Goal: Task Accomplishment & Management: Manage account settings

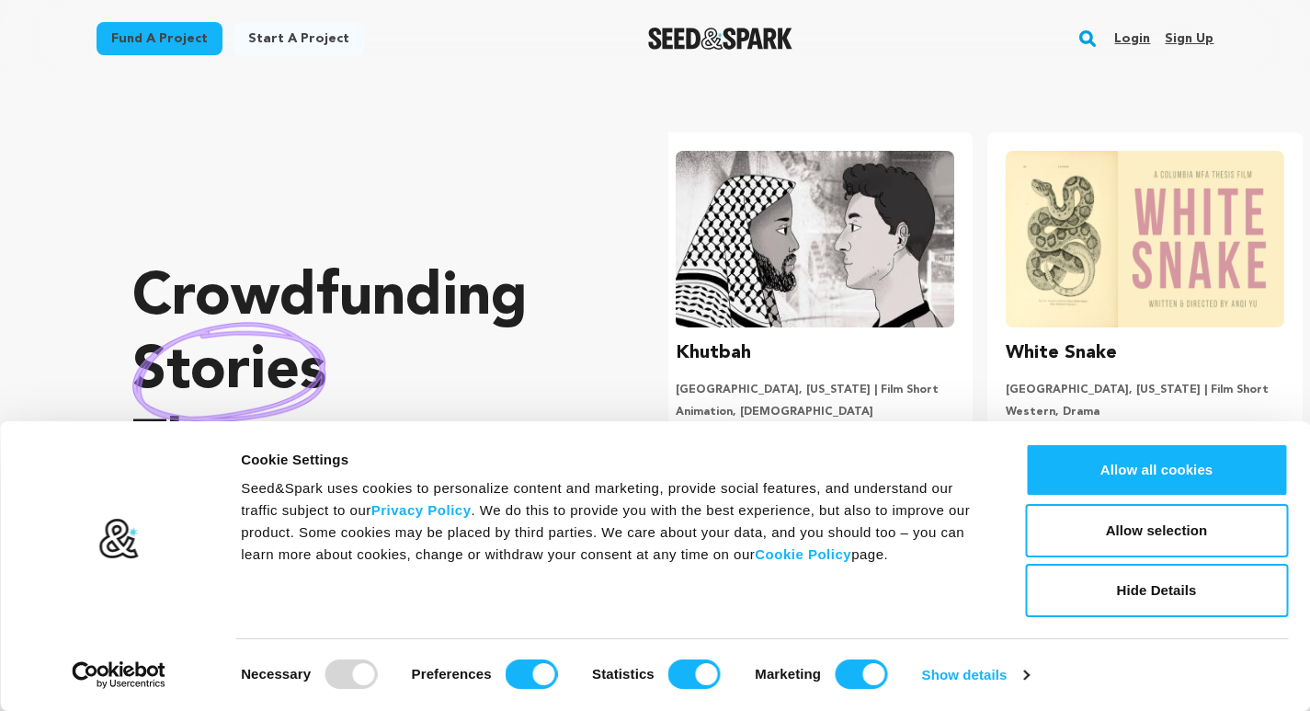
scroll to position [0, 345]
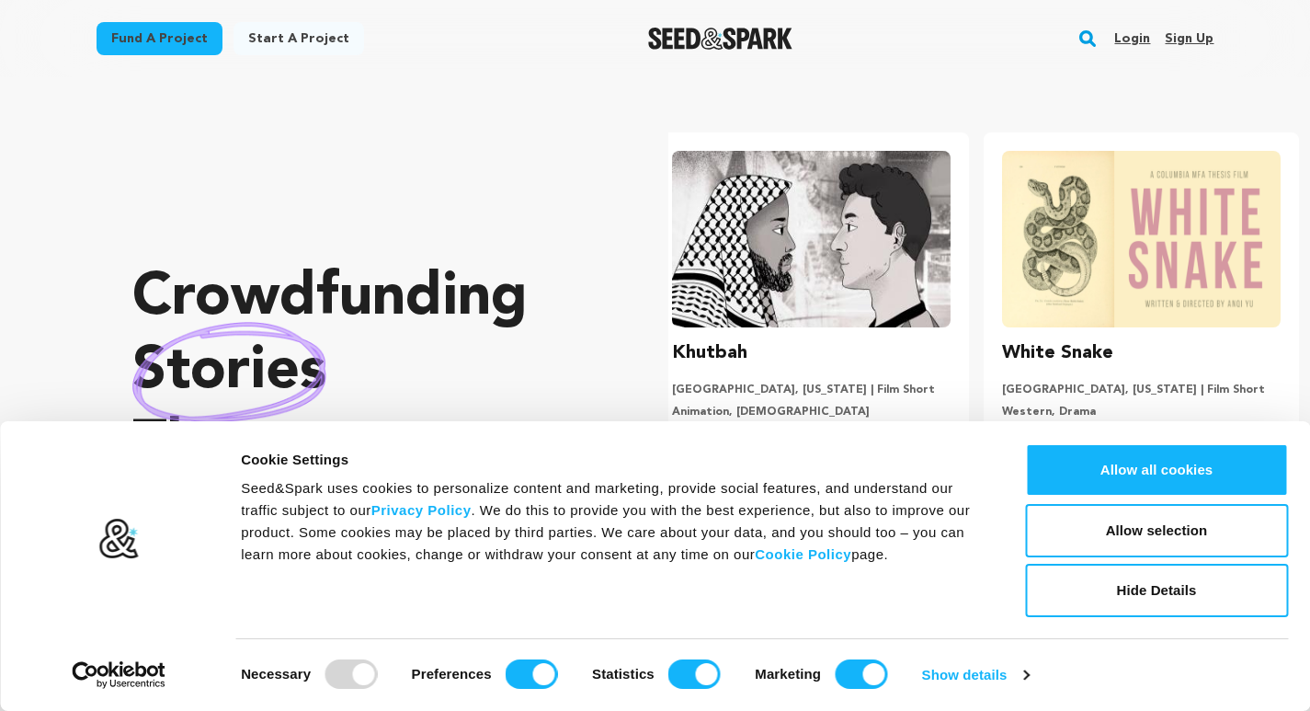
click at [1196, 31] on link "Sign up" at bounding box center [1189, 38] width 49 height 29
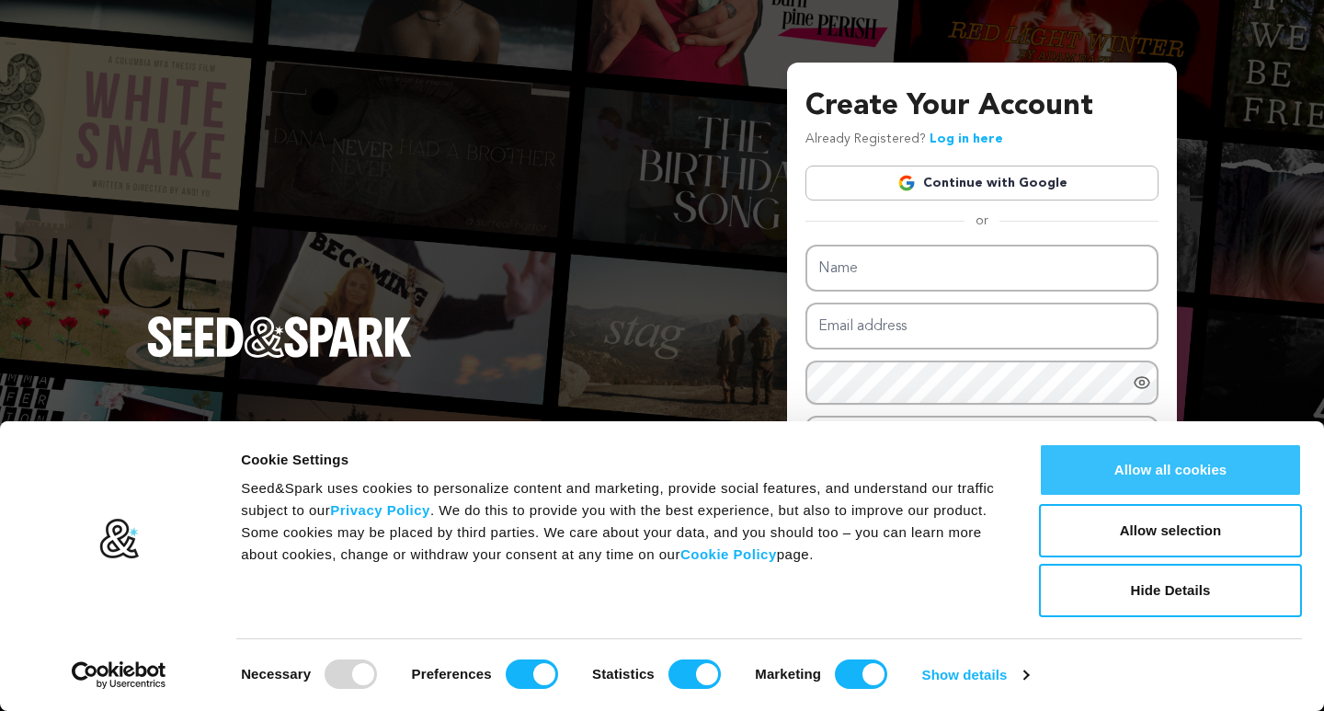
click at [1208, 471] on button "Allow all cookies" at bounding box center [1170, 469] width 263 height 53
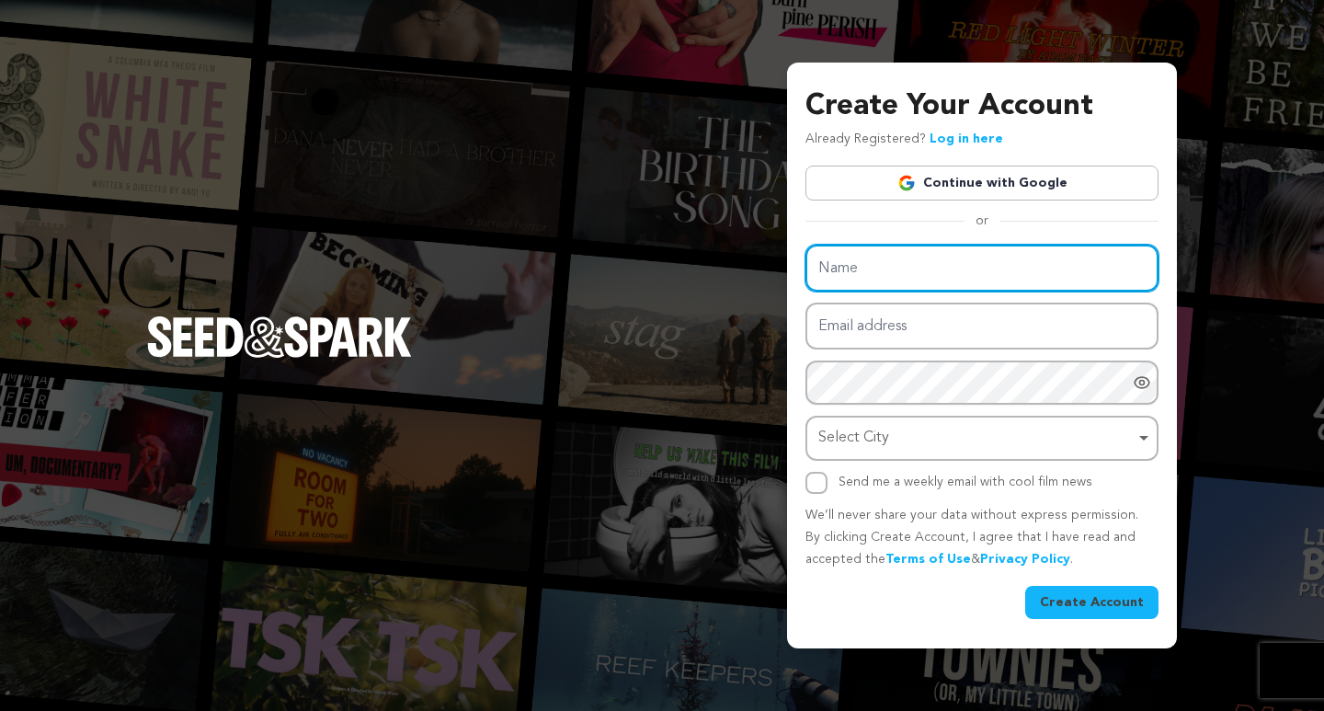
click at [877, 267] on input "Name" at bounding box center [981, 268] width 353 height 47
type input "Transpacific Marriage Agency"
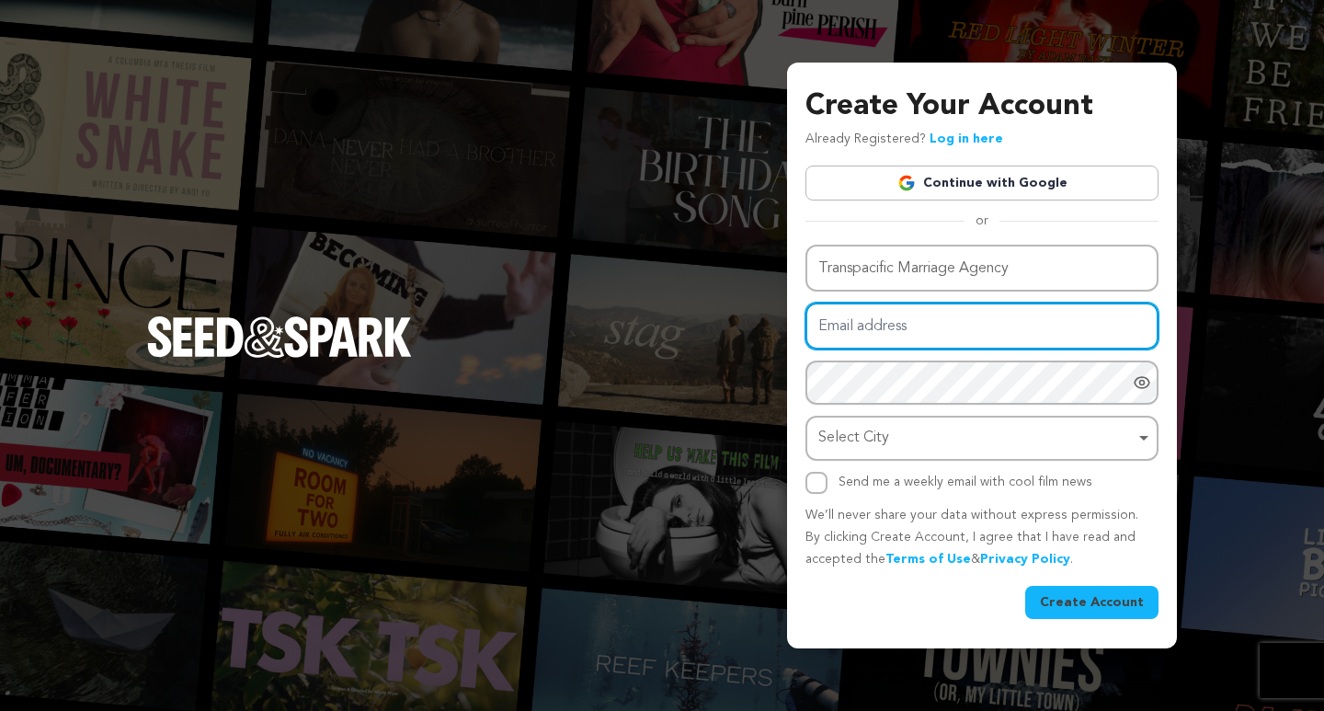
click at [878, 336] on input "Email address" at bounding box center [981, 325] width 353 height 47
type input "marriageagency@proton.me"
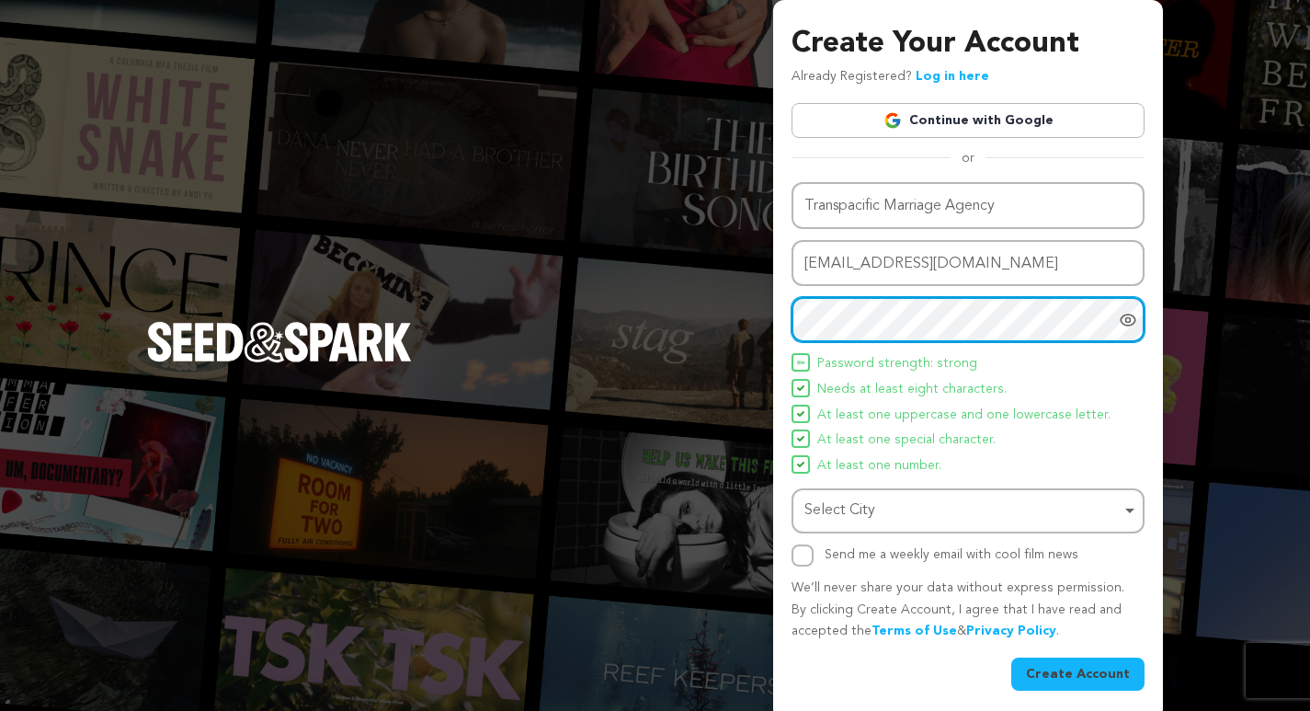
click at [850, 503] on div "Select City Remove item" at bounding box center [962, 510] width 316 height 27
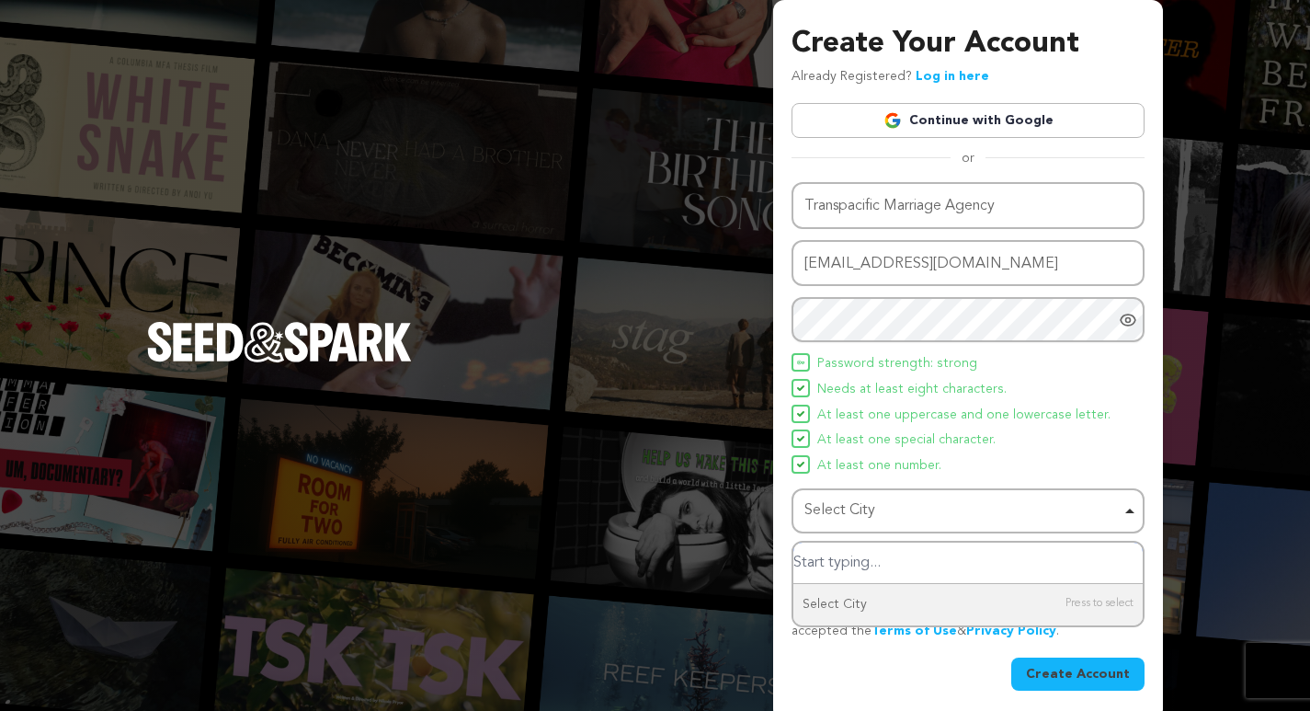
click at [860, 512] on div "Select City Remove item" at bounding box center [962, 510] width 316 height 27
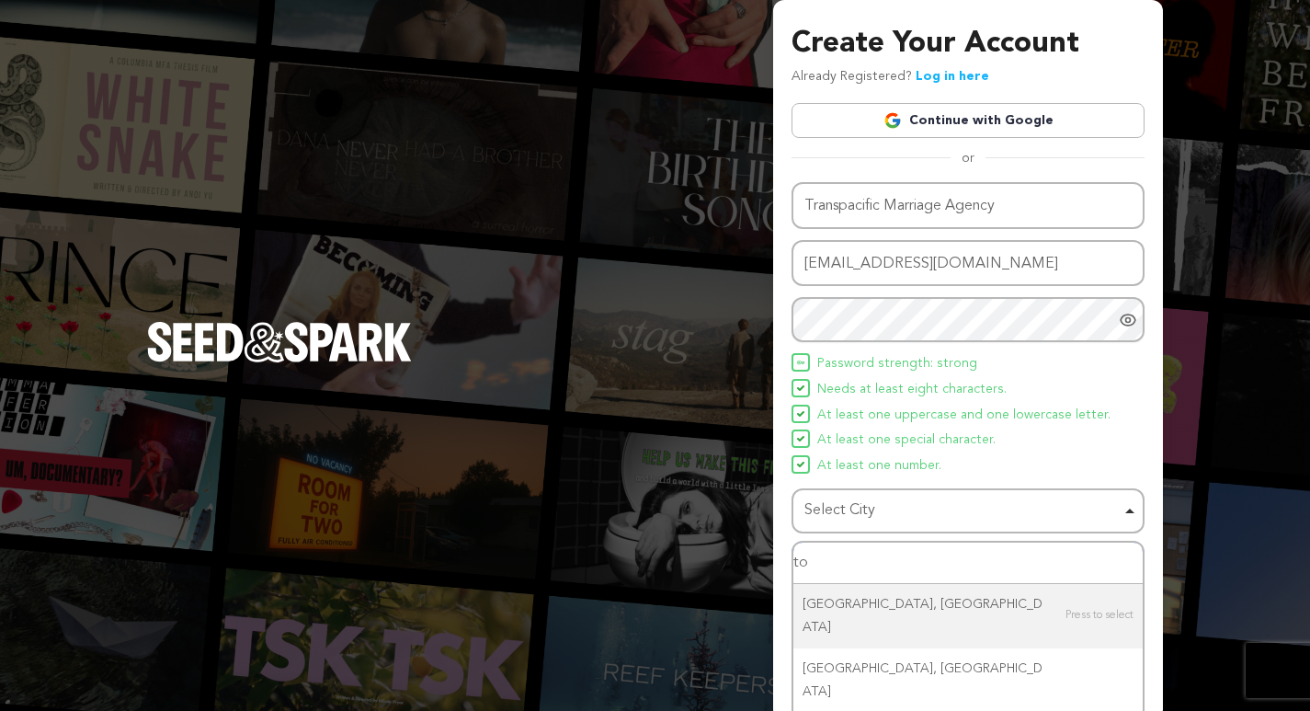
type input "t"
type input "japa"
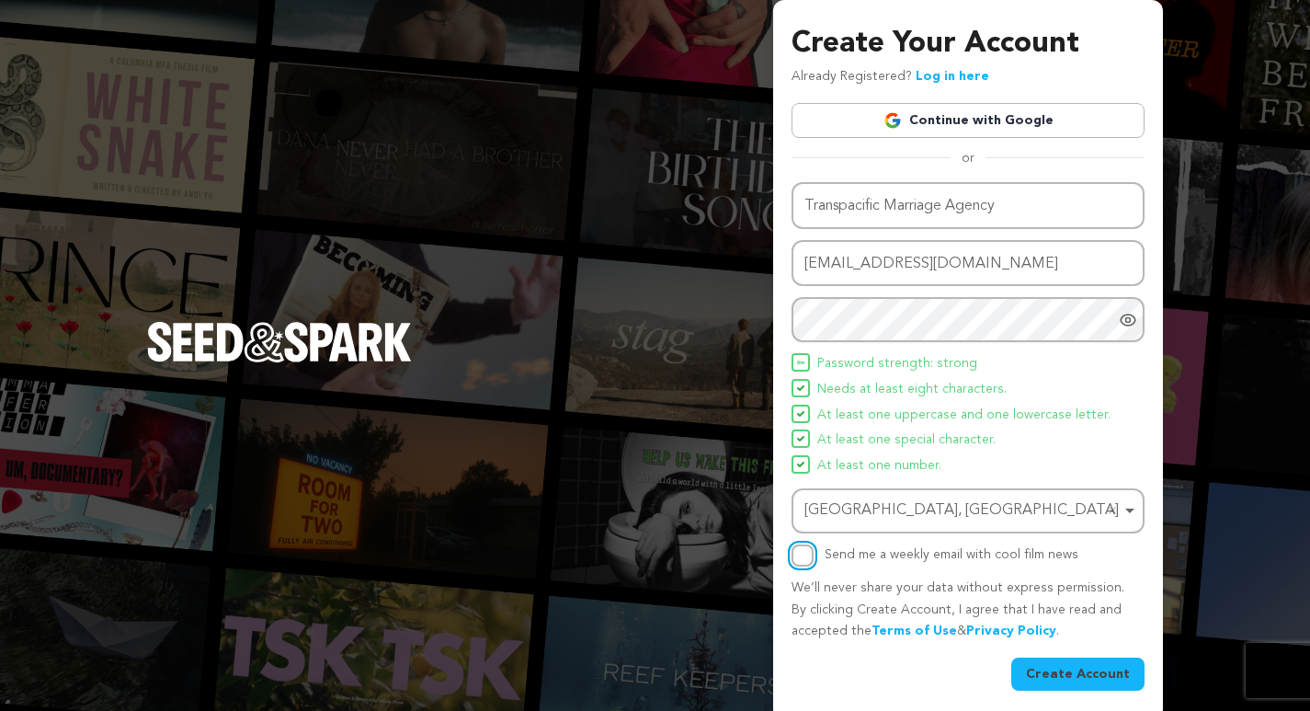
click at [806, 554] on input "Send me a weekly email with cool film news" at bounding box center [803, 555] width 22 height 22
checkbox input "true"
click at [1095, 673] on button "Create Account" at bounding box center [1077, 673] width 133 height 33
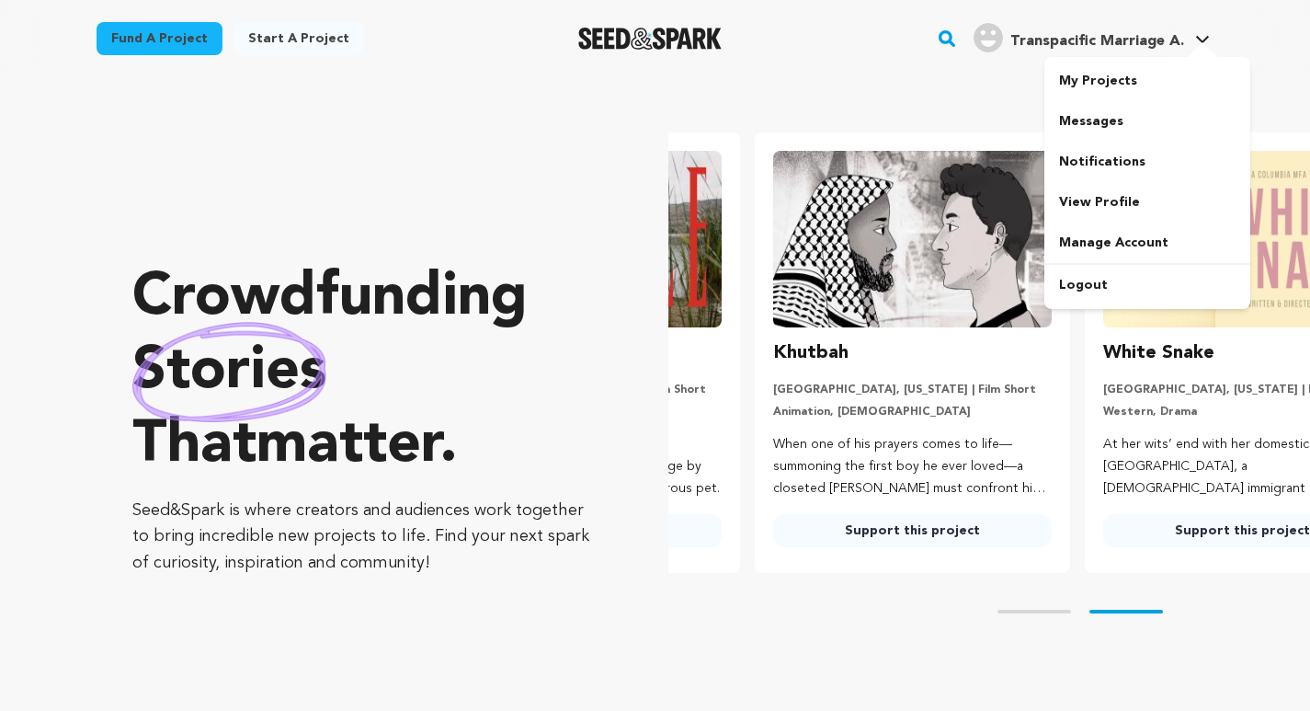
scroll to position [0, 345]
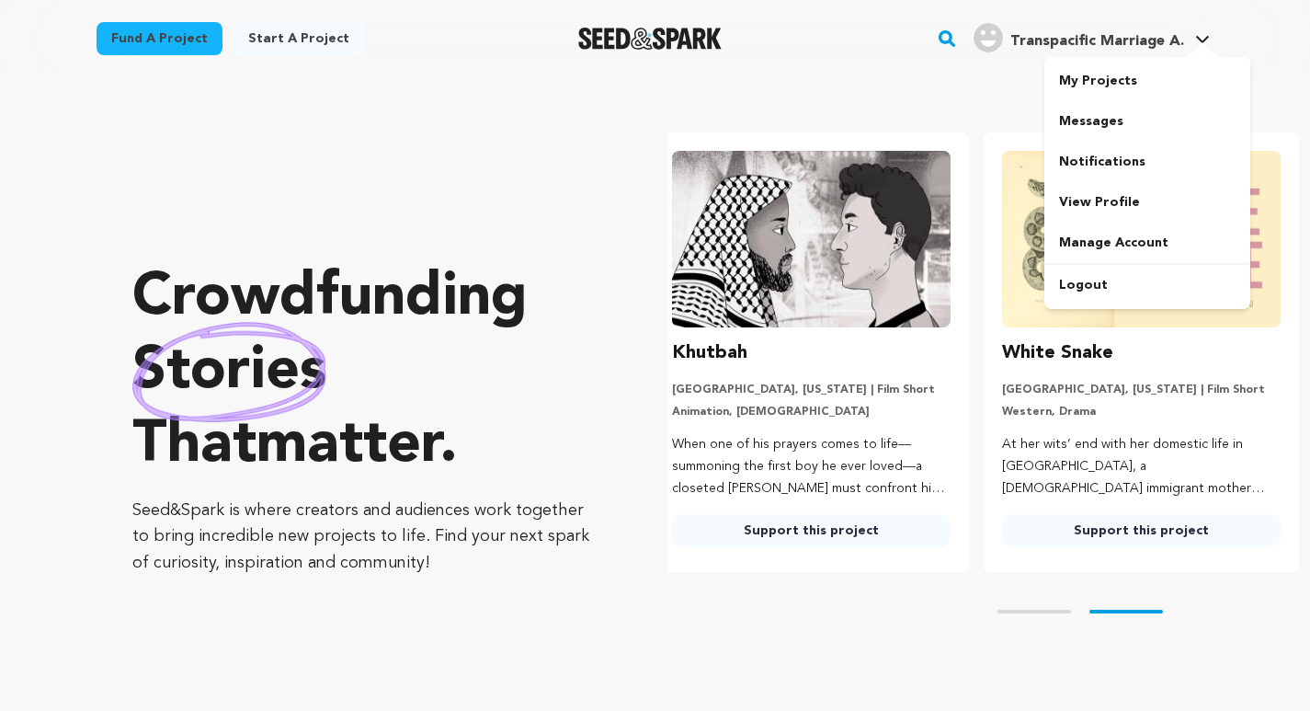
click at [1106, 38] on span "Transpacific Marriage A." at bounding box center [1097, 41] width 174 height 15
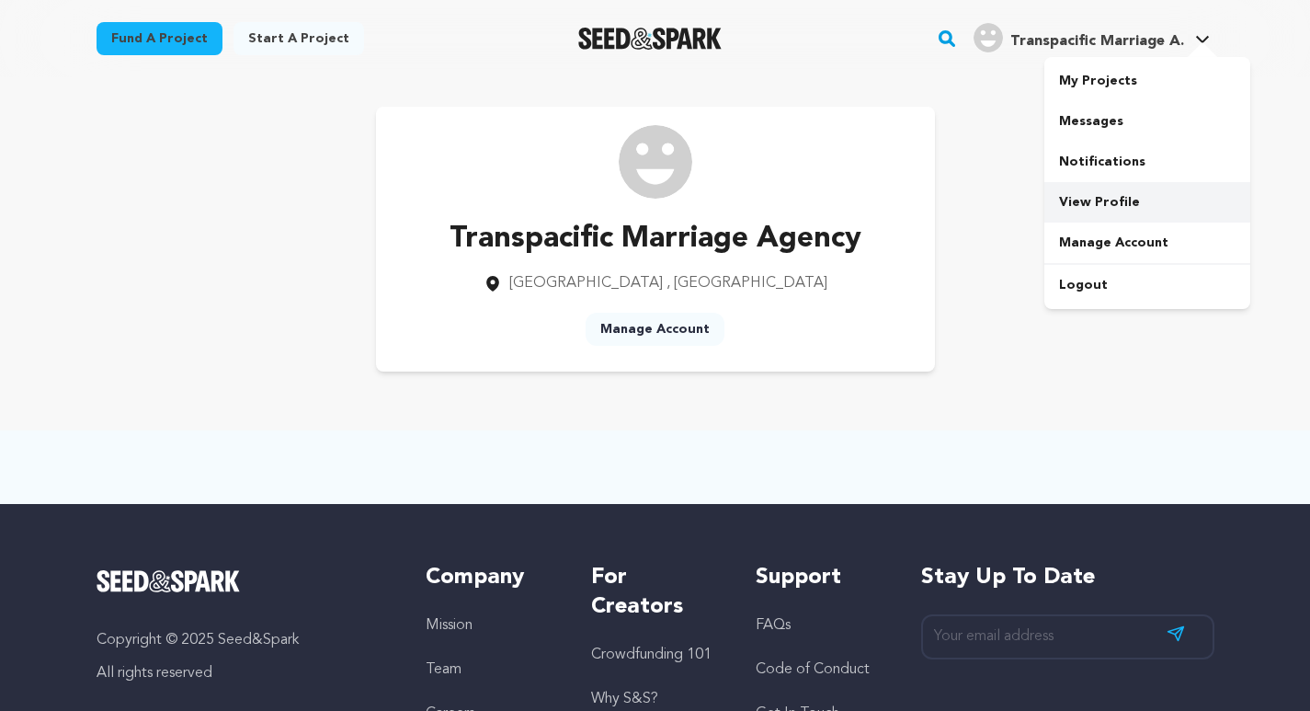
click at [1105, 199] on link "View Profile" at bounding box center [1147, 202] width 206 height 40
click at [1124, 240] on link "Manage Account" at bounding box center [1147, 242] width 206 height 40
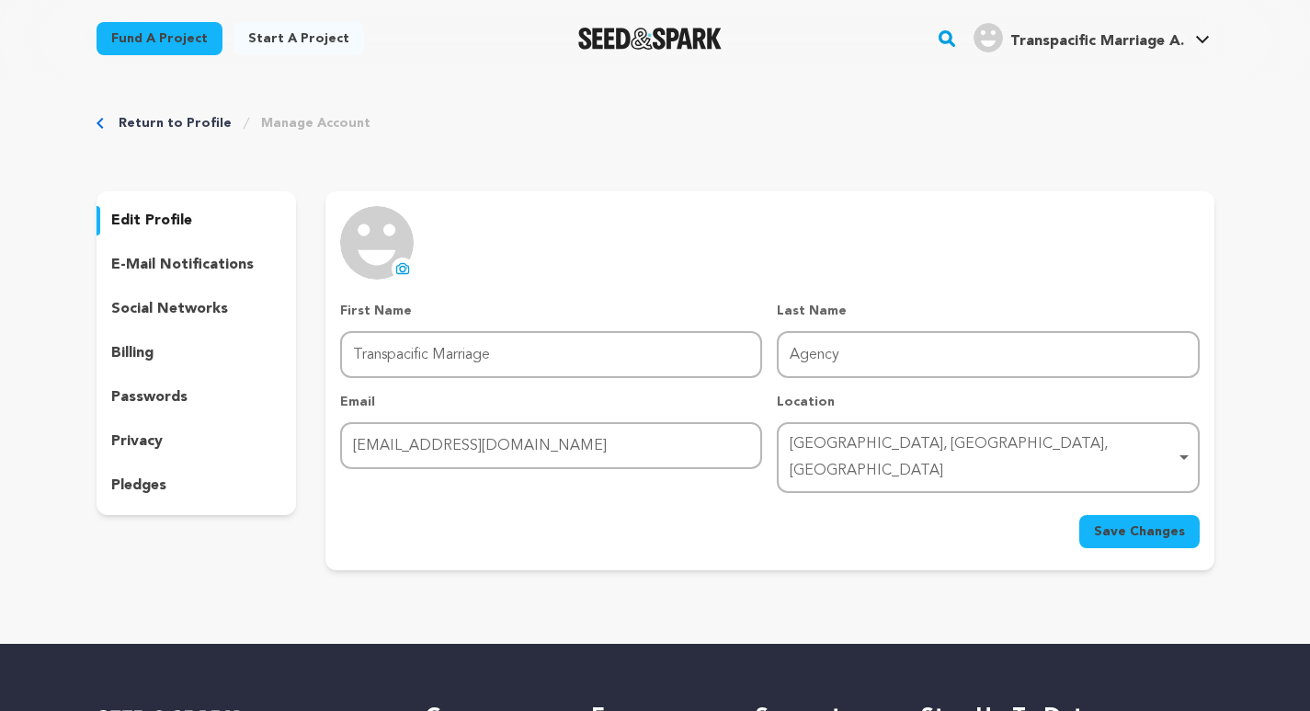
click at [409, 266] on icon at bounding box center [402, 268] width 15 height 15
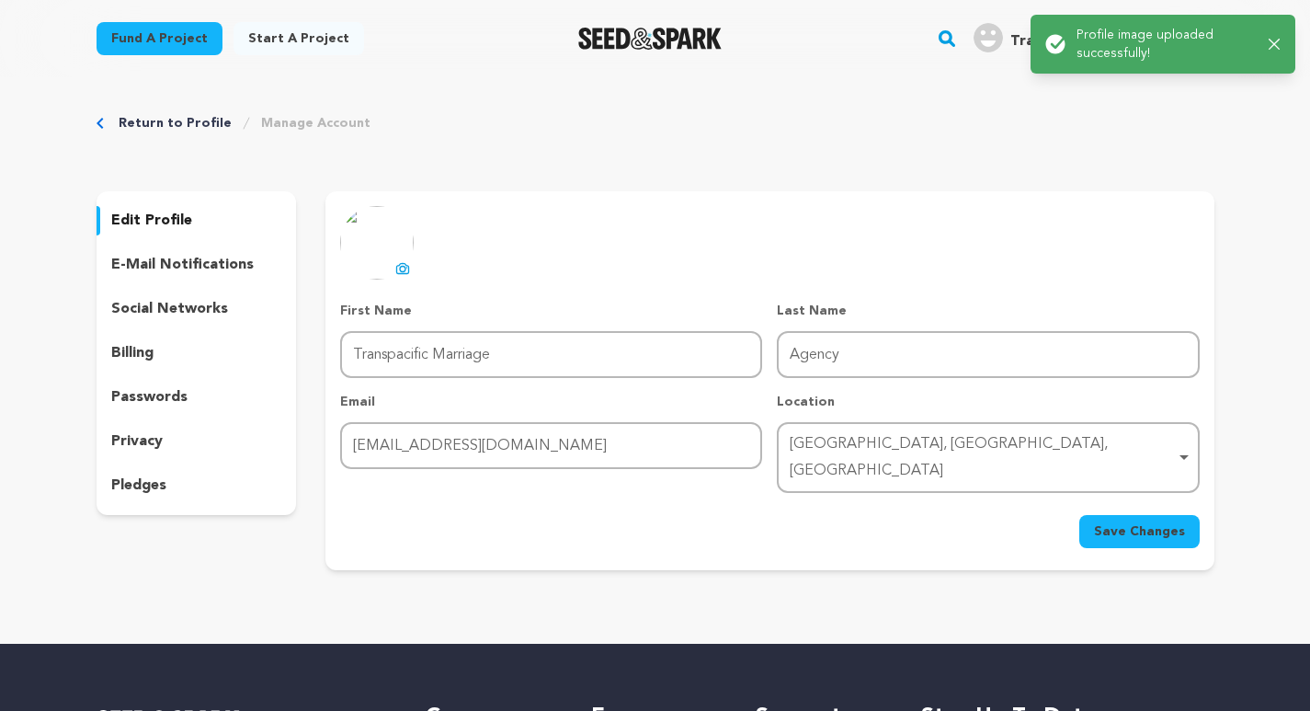
click at [1156, 522] on span "Save Changes" at bounding box center [1139, 531] width 91 height 18
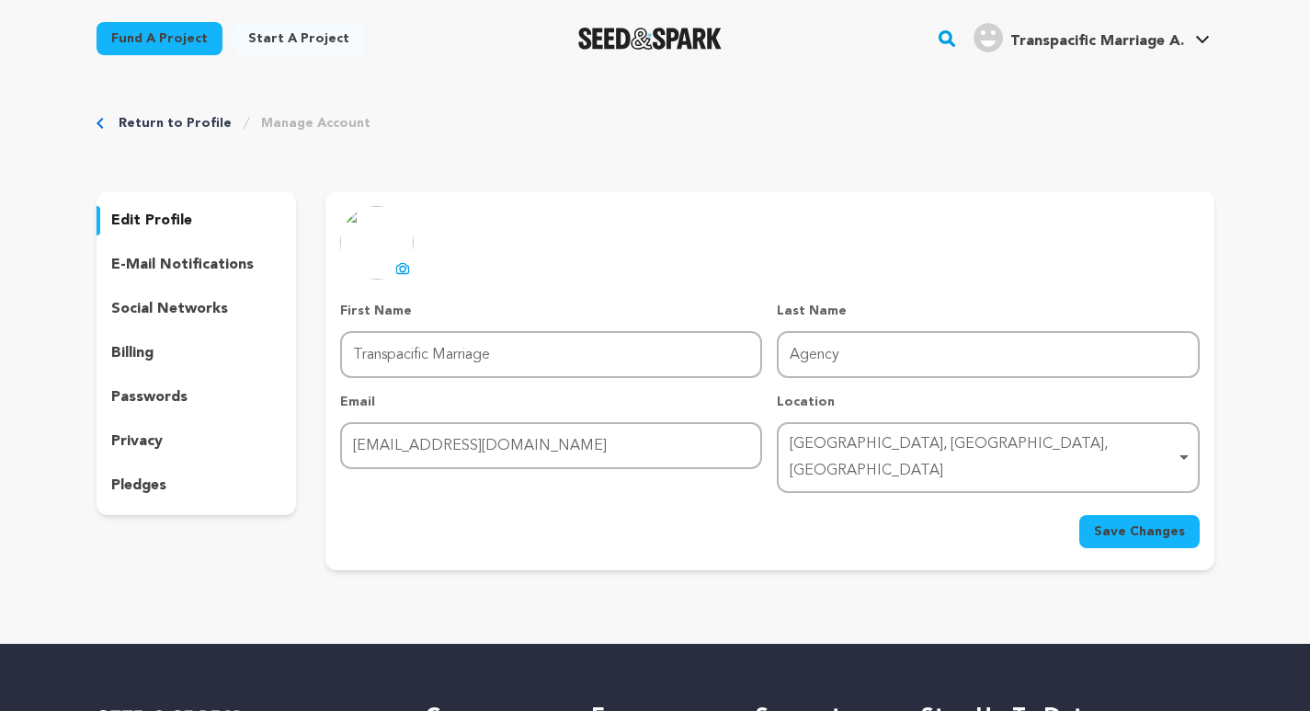
click at [1140, 522] on span "Save Changes" at bounding box center [1139, 531] width 91 height 18
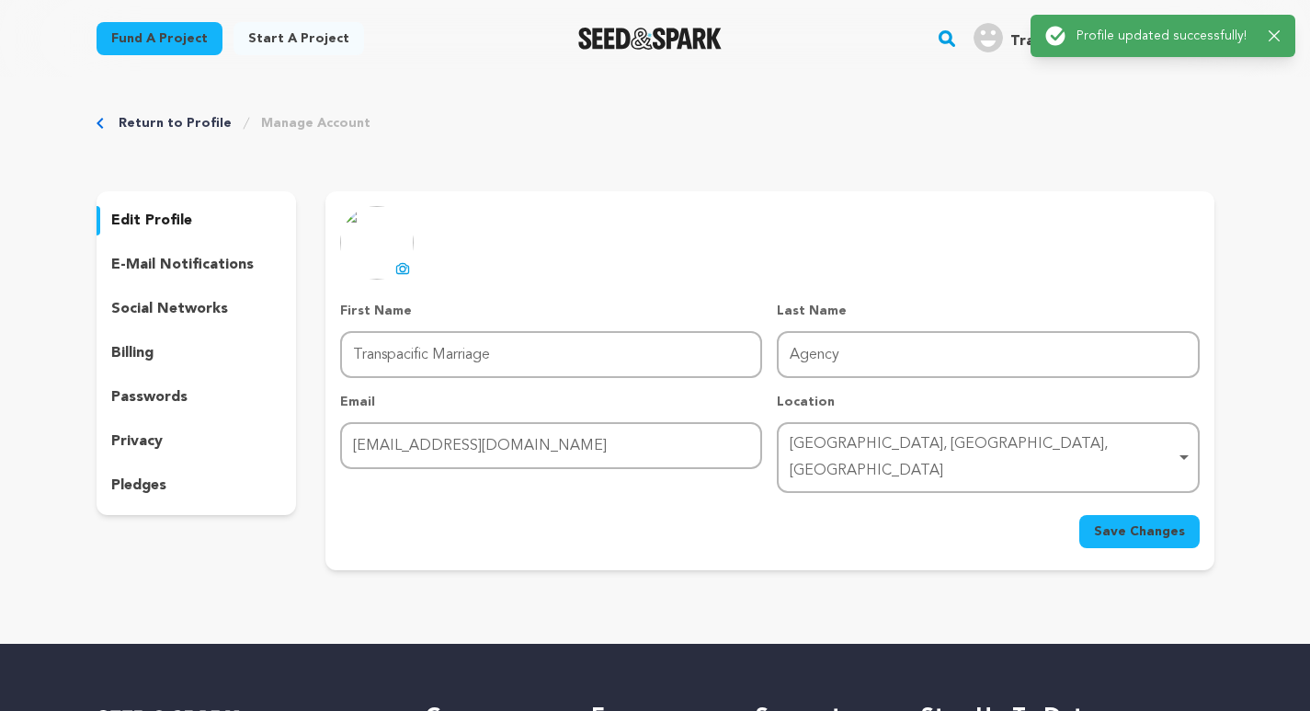
click at [154, 226] on p "edit profile" at bounding box center [151, 221] width 81 height 22
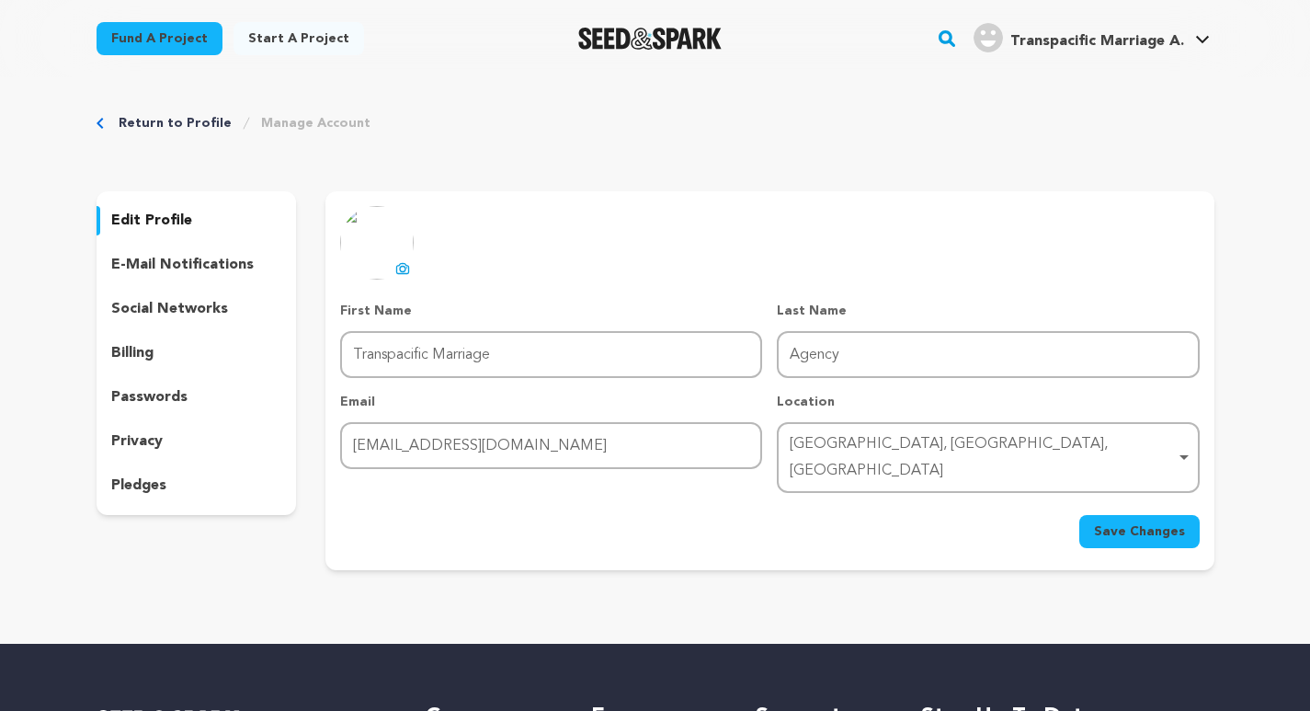
click at [166, 310] on p "social networks" at bounding box center [169, 309] width 117 height 22
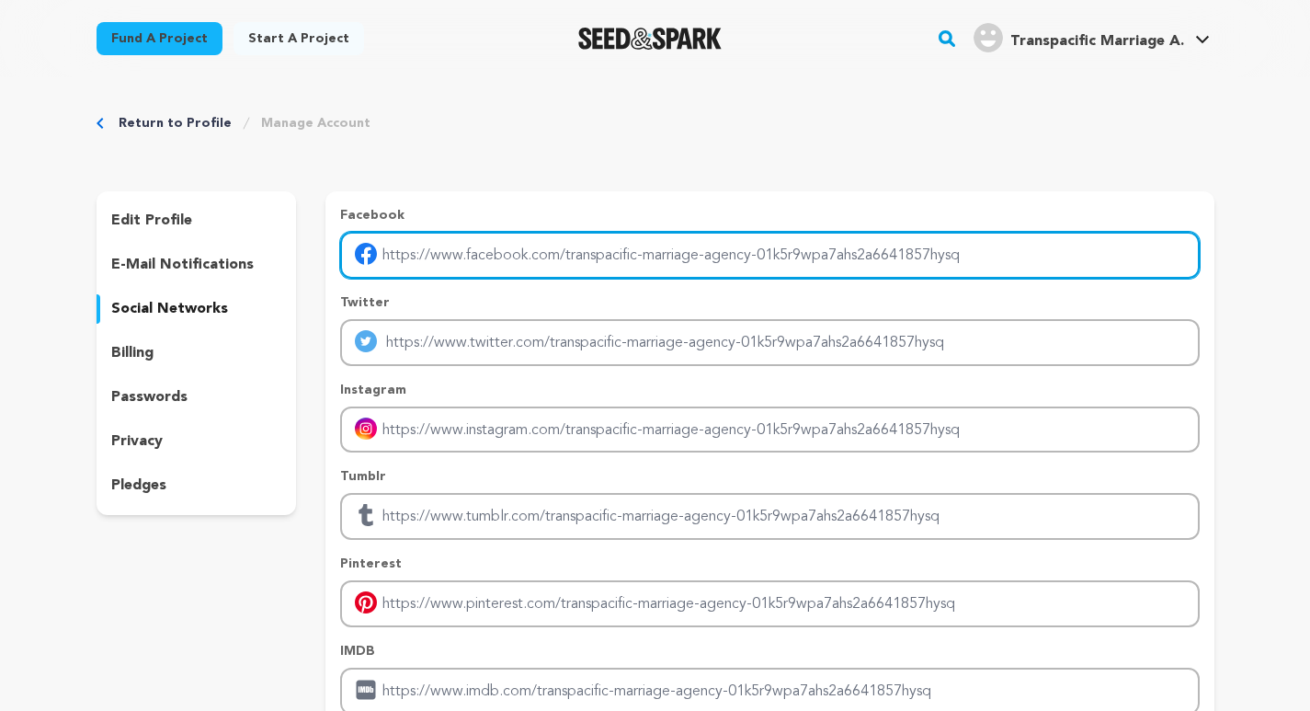
click at [632, 254] on input "Enter facebook profile link" at bounding box center [769, 255] width 859 height 47
type input "https://www.facebook.com/tma.marriage.agency"
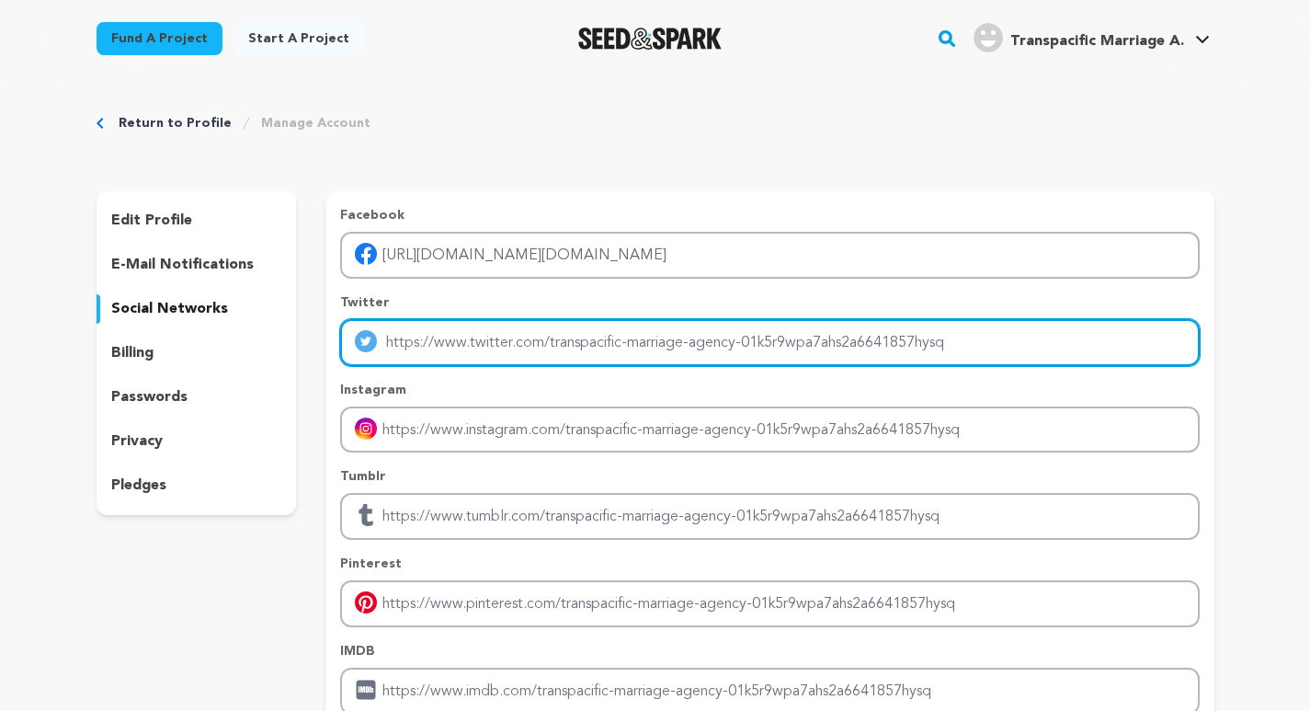
click at [532, 351] on input "Enter twitter profile link" at bounding box center [769, 342] width 859 height 47
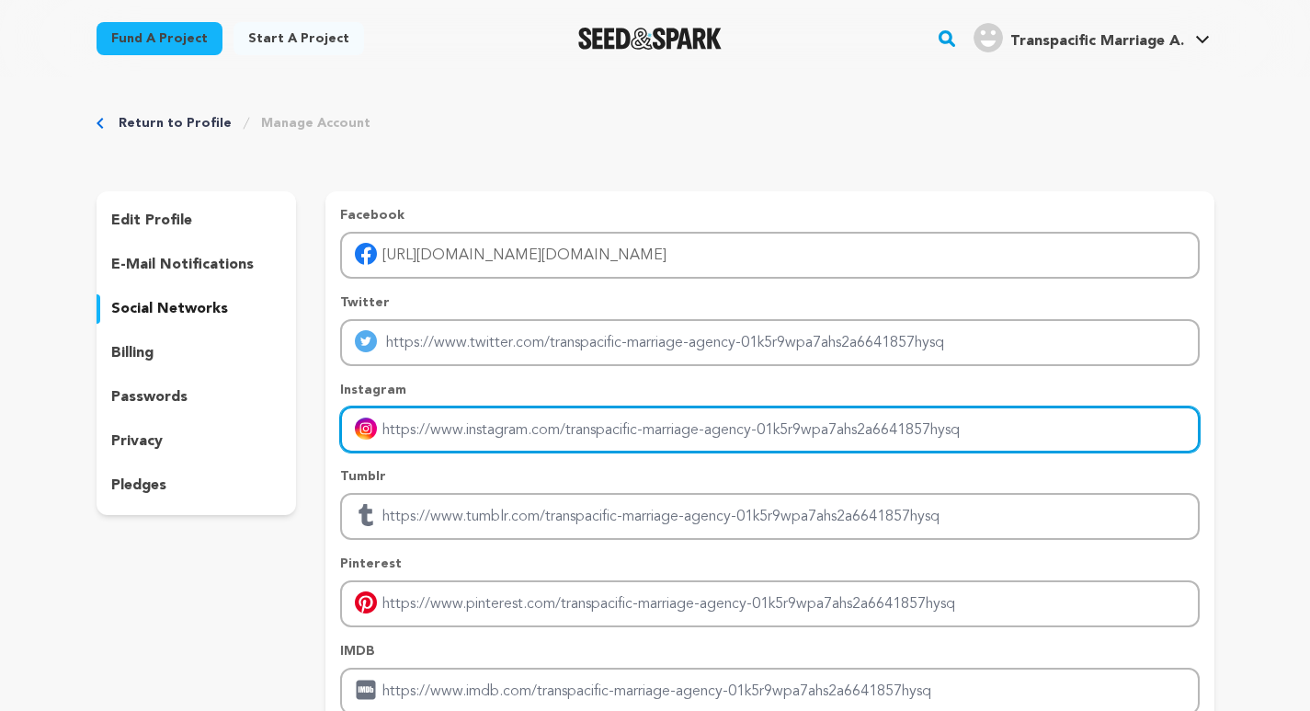
click at [500, 446] on input "Enter instagram handle link" at bounding box center [769, 429] width 859 height 47
type input "https://www.instagram.com/marriage.agency_/"
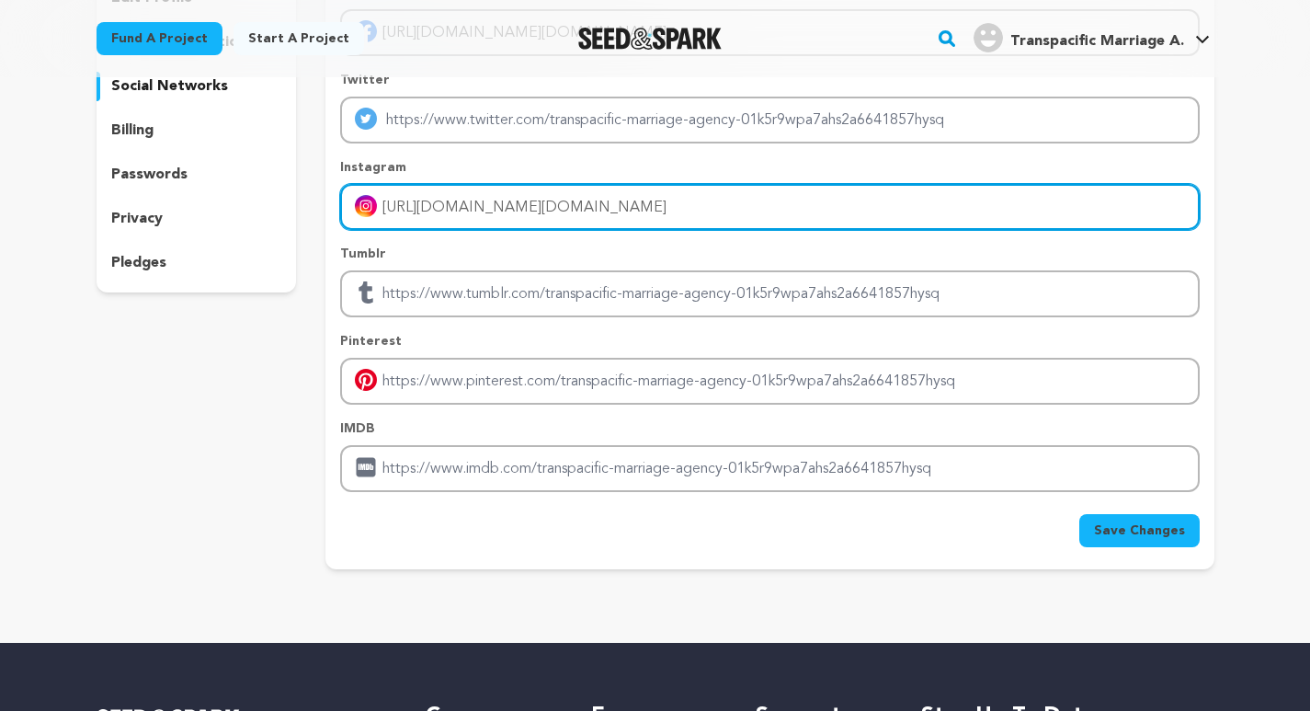
scroll to position [243, 0]
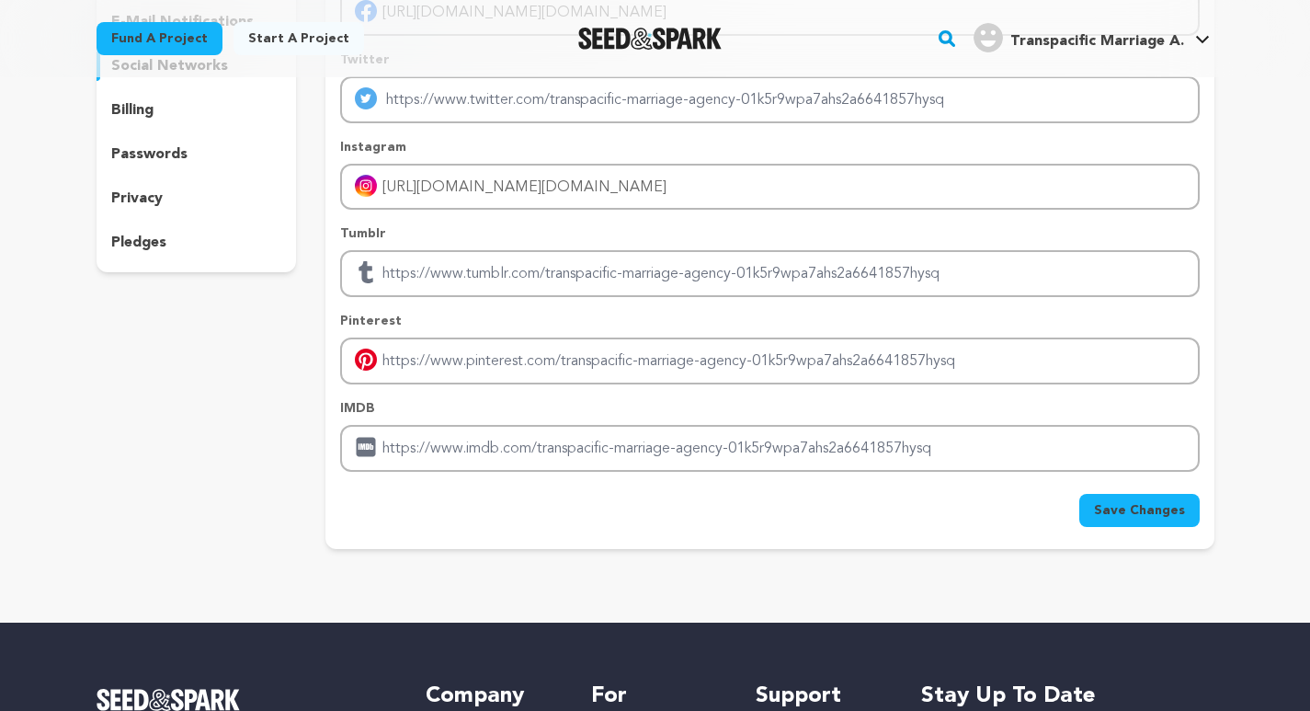
click at [1147, 515] on span "Save Changes" at bounding box center [1139, 510] width 91 height 18
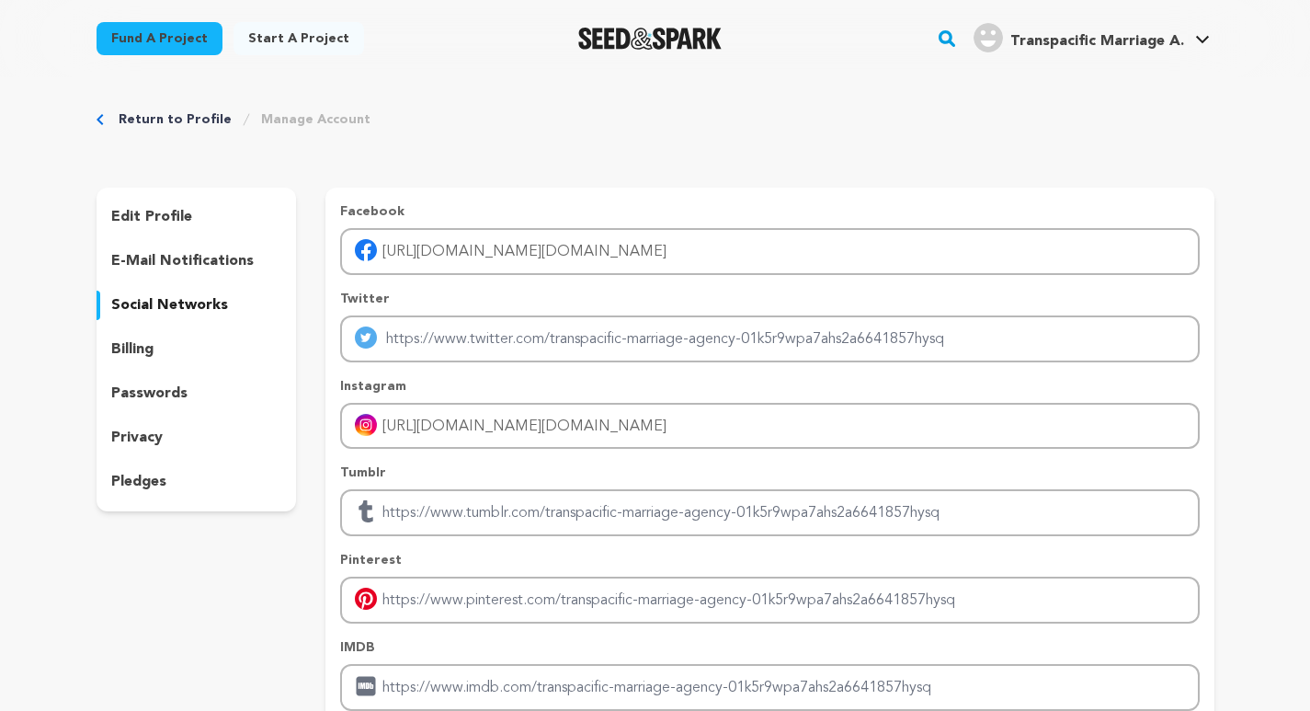
scroll to position [0, 0]
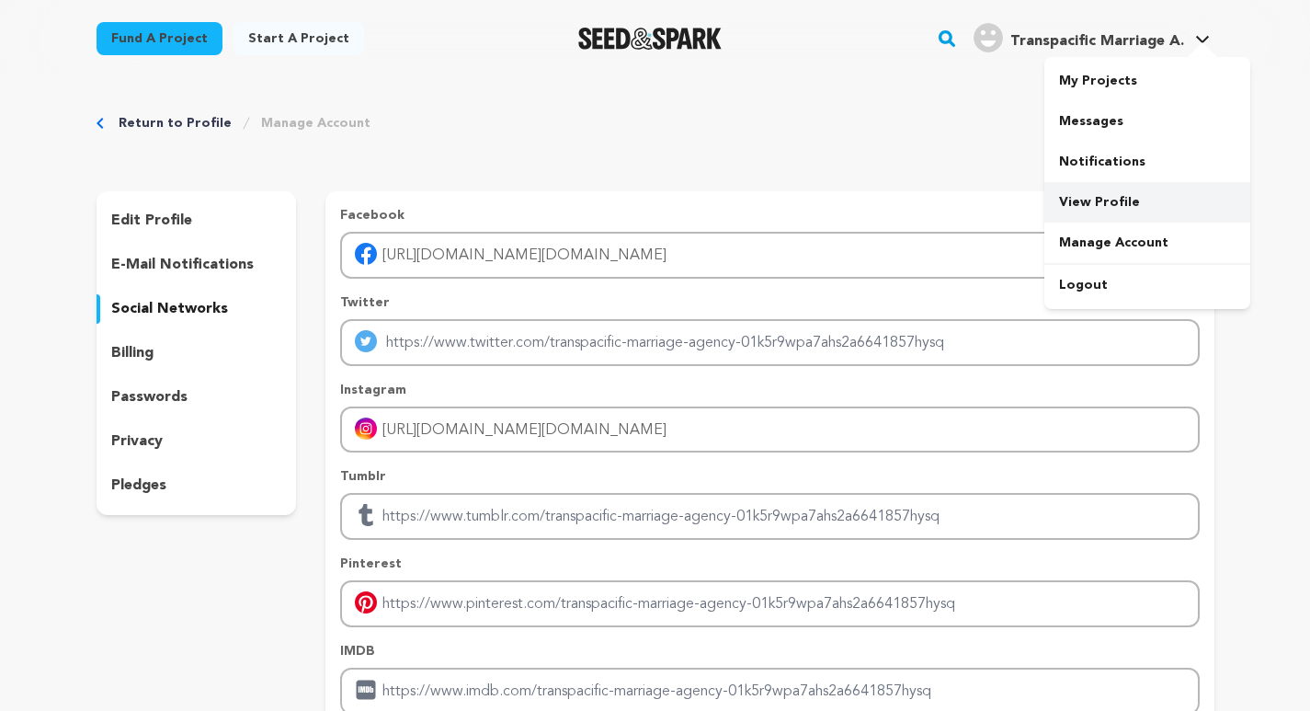
click at [1100, 194] on link "View Profile" at bounding box center [1147, 202] width 206 height 40
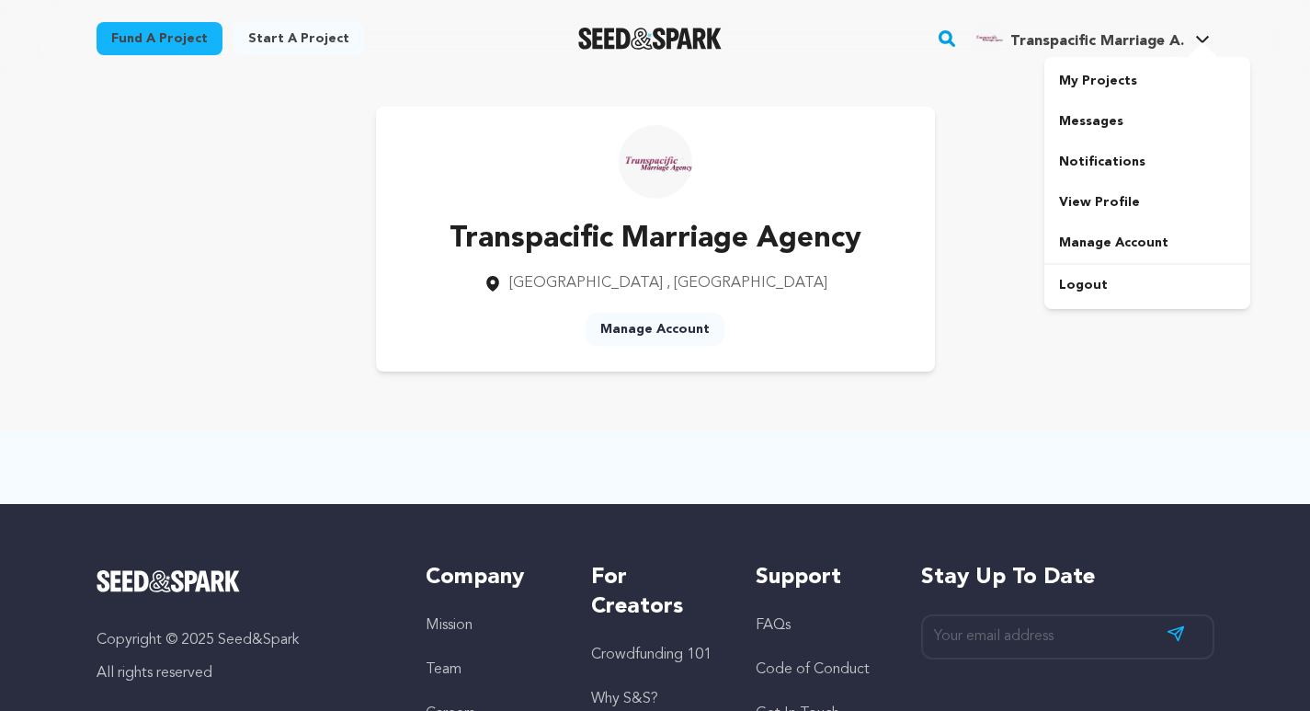
click at [1053, 31] on h4 "Transpacific Marriage A." at bounding box center [1097, 41] width 174 height 22
click at [1087, 74] on link "My Projects" at bounding box center [1147, 81] width 206 height 40
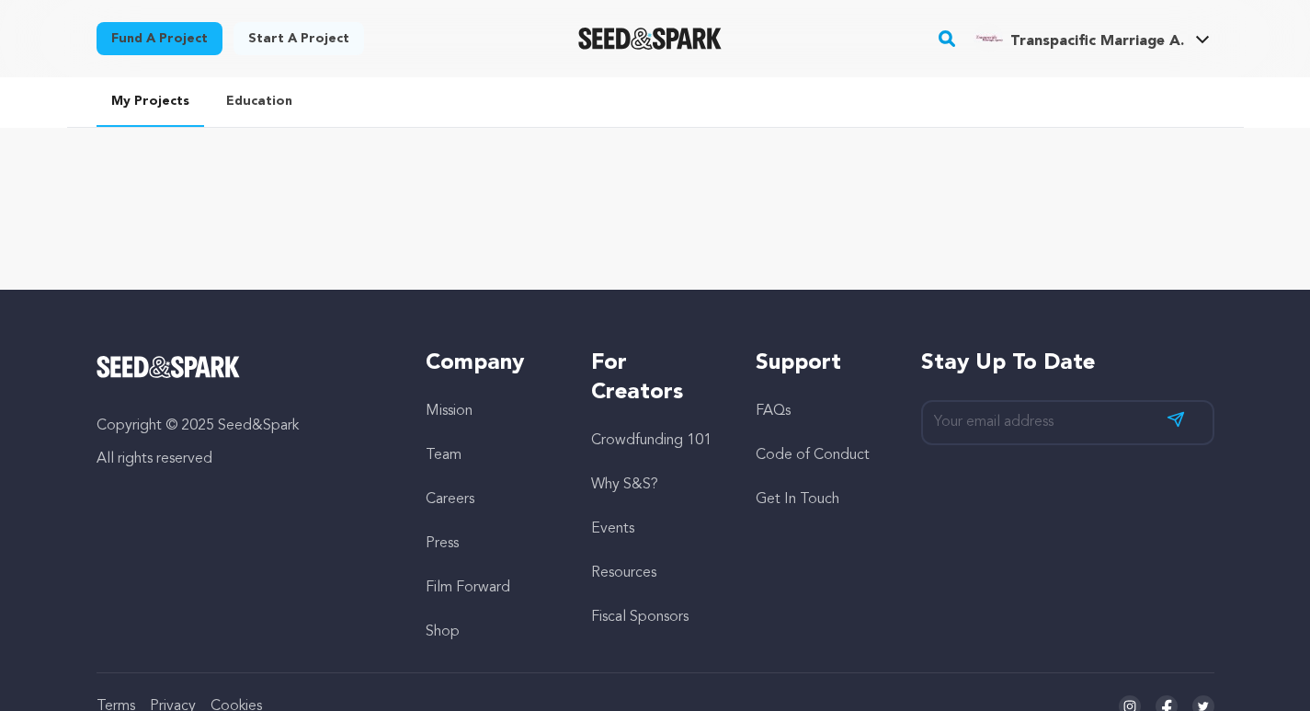
click at [255, 97] on link "Education" at bounding box center [259, 101] width 96 height 48
click at [152, 109] on link "My Projects" at bounding box center [151, 102] width 108 height 50
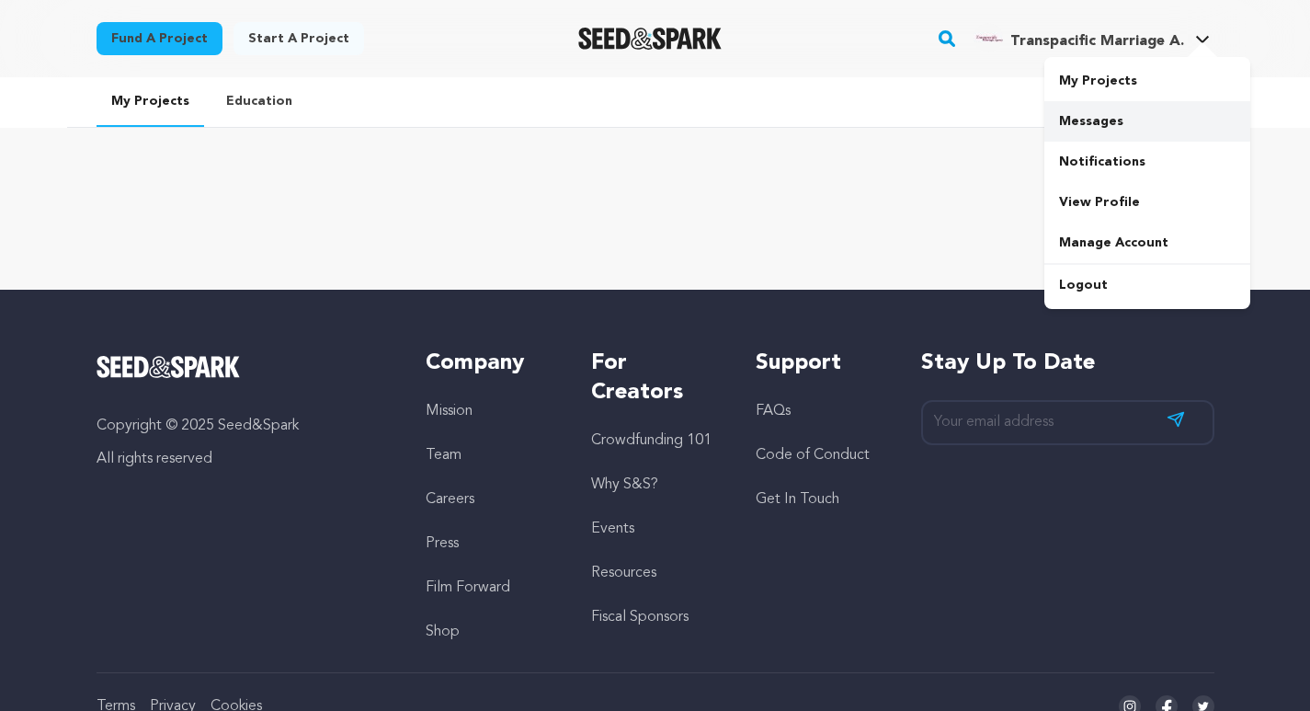
click at [1093, 123] on link "Messages" at bounding box center [1147, 121] width 206 height 40
click at [1112, 242] on link "Manage Account" at bounding box center [1147, 242] width 206 height 40
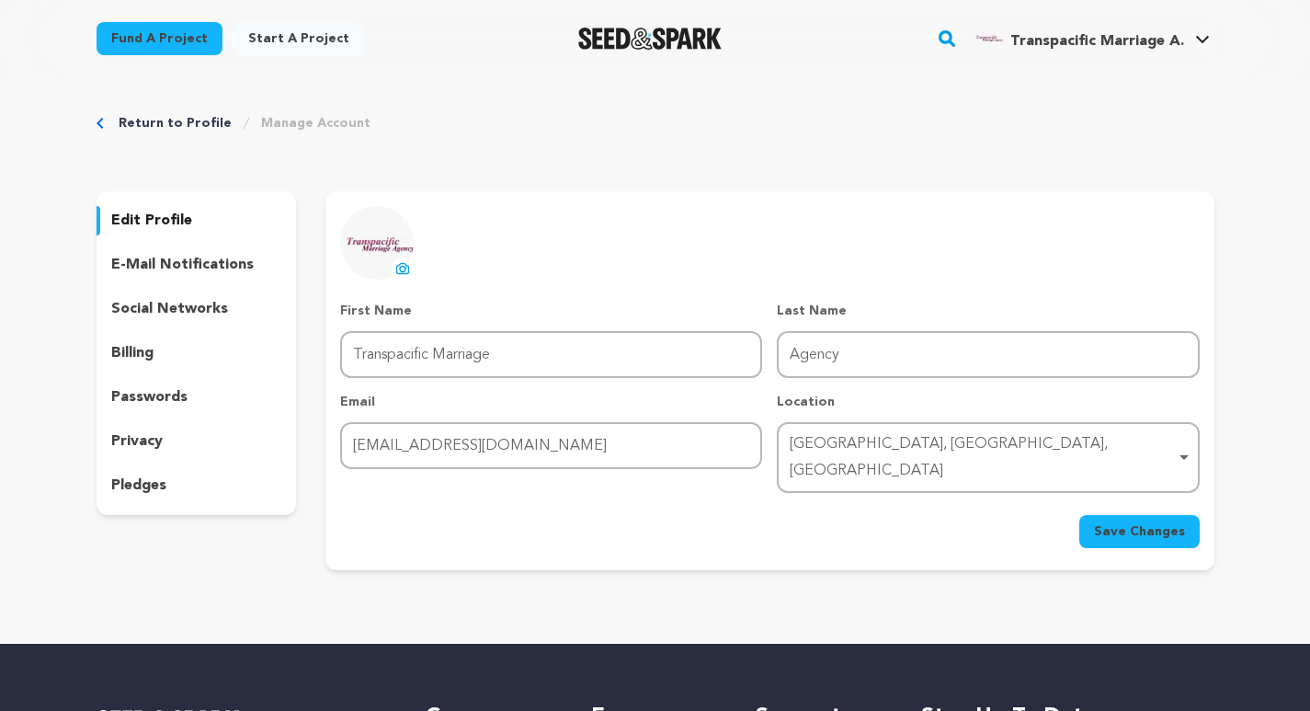
click at [308, 118] on link "Manage Account" at bounding box center [315, 123] width 109 height 18
click at [318, 118] on link "Manage Account" at bounding box center [315, 123] width 109 height 18
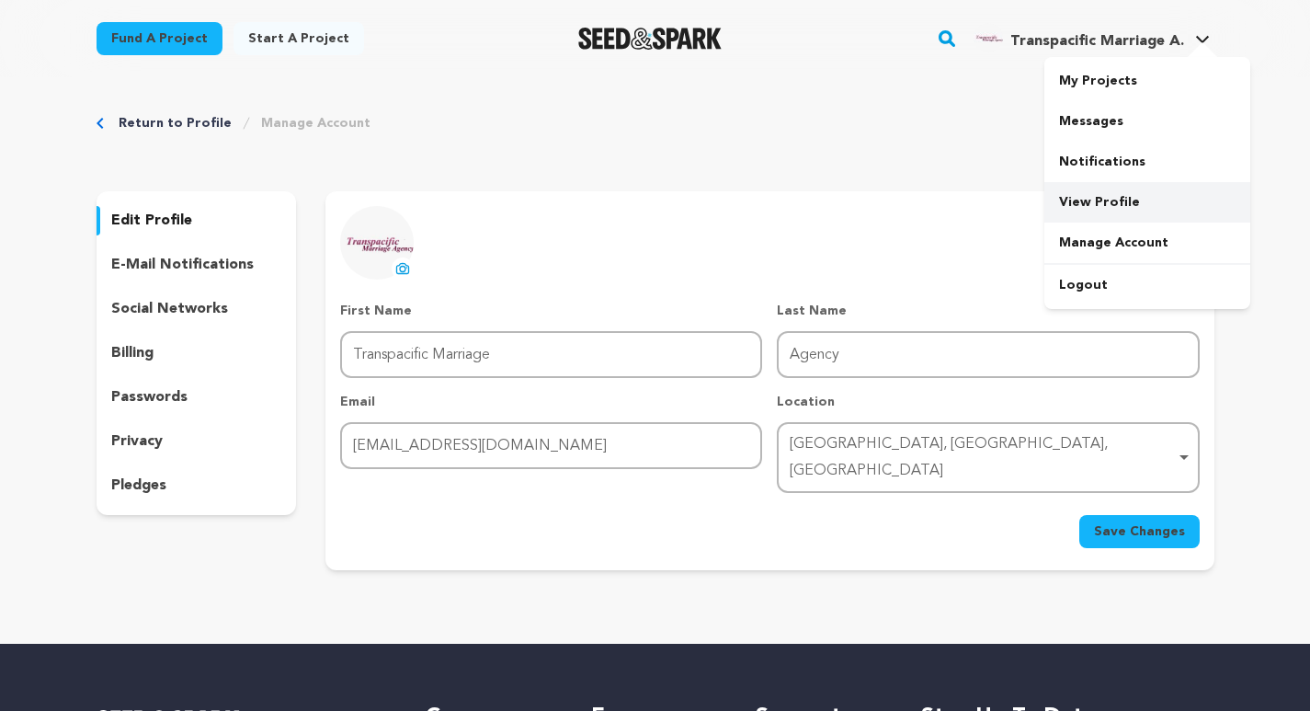
click at [1097, 200] on link "View Profile" at bounding box center [1147, 202] width 206 height 40
